Goal: Information Seeking & Learning: Learn about a topic

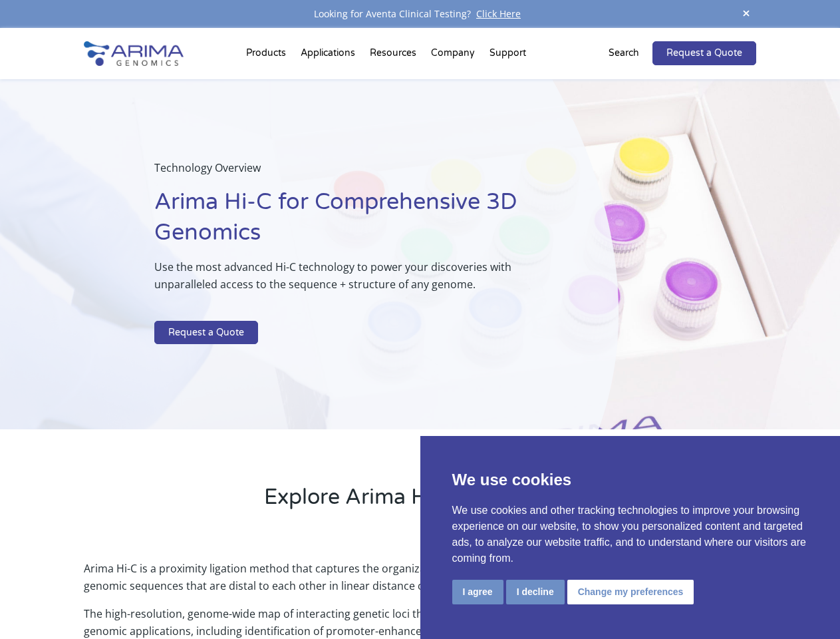
click at [420, 319] on p at bounding box center [352, 311] width 397 height 17
click at [478, 591] on button "I agree" at bounding box center [477, 591] width 51 height 25
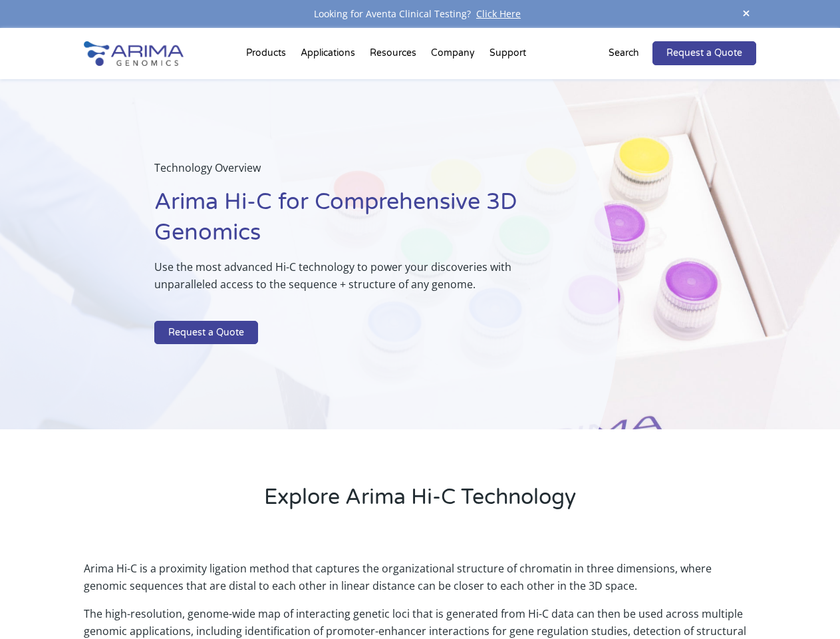
click at [535, 591] on p "Arima Hi-C is a proximity ligation method that captures the organizational stru…" at bounding box center [420, 581] width 672 height 45
click at [629, 591] on p "Arima Hi-C is a proximity ligation method that captures the organizational stru…" at bounding box center [420, 581] width 672 height 45
click at [746, 14] on span at bounding box center [746, 14] width 20 height 18
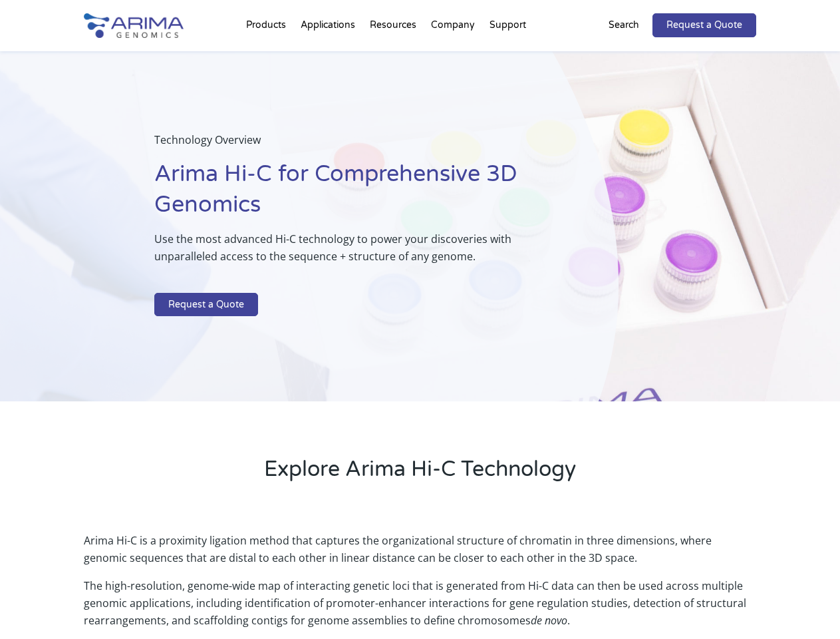
click at [420, 333] on div "Technology Overview Arima Hi-C for Comprehensive 3D Genomics Use the most advan…" at bounding box center [309, 226] width 619 height 351
click at [268, 56] on div "Technology Overview Arima Hi-C for Comprehensive 3D Genomics Use the most advan…" at bounding box center [309, 226] width 619 height 351
click at [394, 56] on div "Technology Overview Arima Hi-C for Comprehensive 3D Genomics Use the most advan…" at bounding box center [309, 226] width 619 height 351
click at [454, 56] on div "Technology Overview Arima Hi-C for Comprehensive 3D Genomics Use the most advan…" at bounding box center [309, 226] width 619 height 351
click at [508, 56] on div "Technology Overview Arima Hi-C for Comprehensive 3D Genomics Use the most advan…" at bounding box center [309, 226] width 619 height 351
